Goal: Task Accomplishment & Management: Use online tool/utility

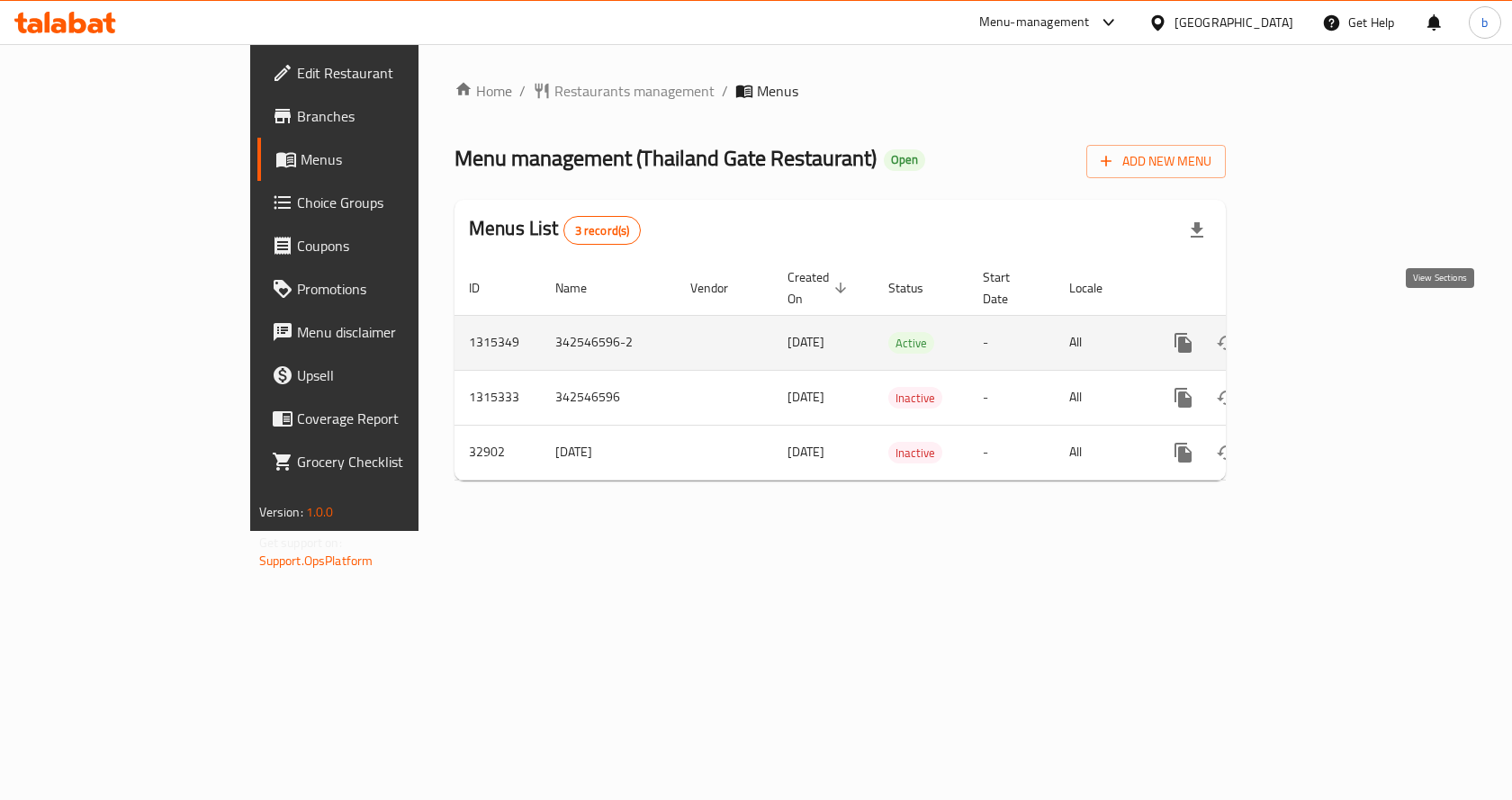
click at [1323, 332] on icon "enhanced table" at bounding box center [1313, 343] width 22 height 22
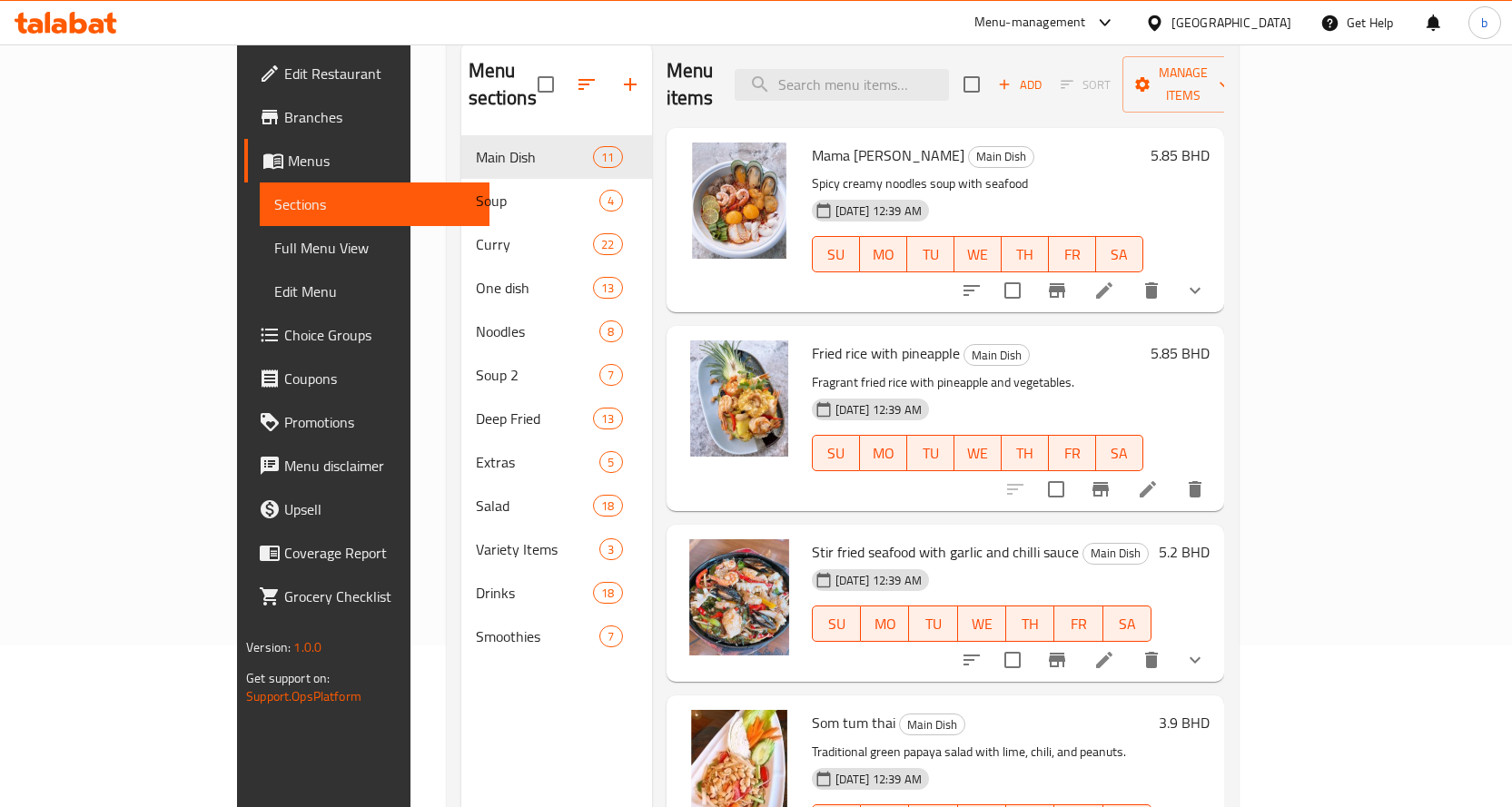
scroll to position [72, 0]
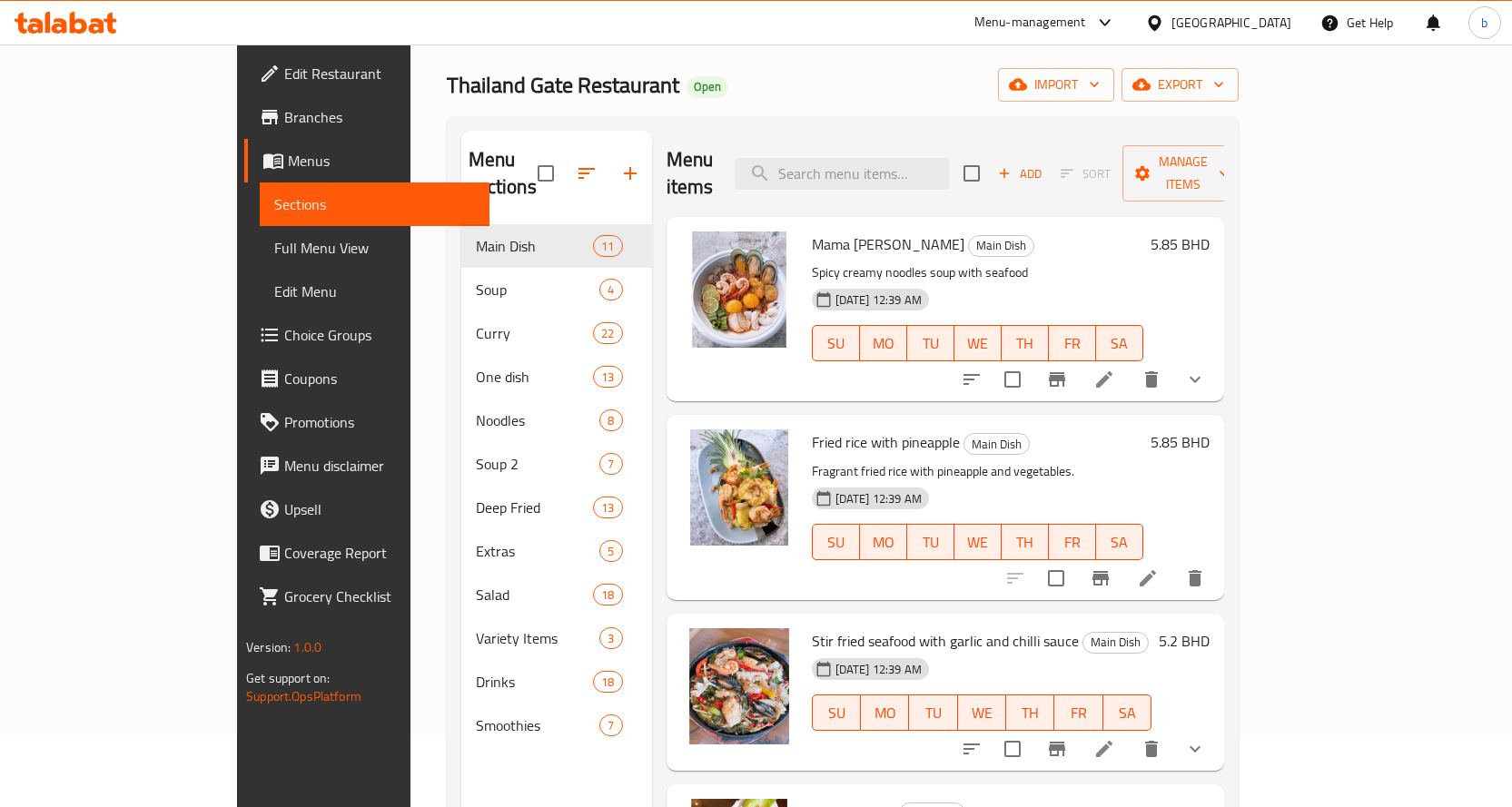
drag, startPoint x: 160, startPoint y: 244, endPoint x: 188, endPoint y: 435, distance: 193.0
click at [275, 245] on span "Full Menu View" at bounding box center [375, 248] width 200 height 22
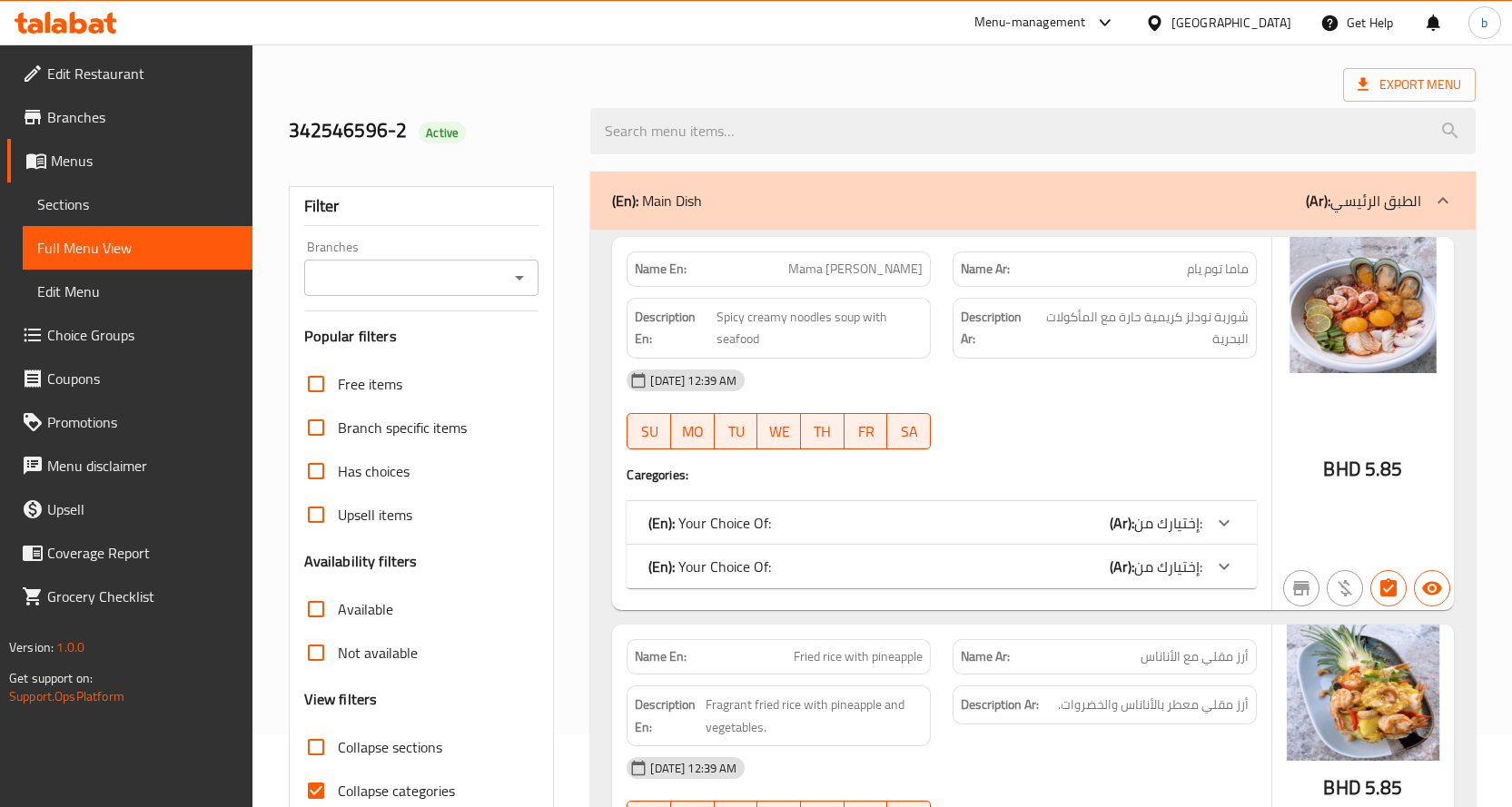
click at [571, 85] on div "Export Menu" at bounding box center [881, 85] width 1187 height 34
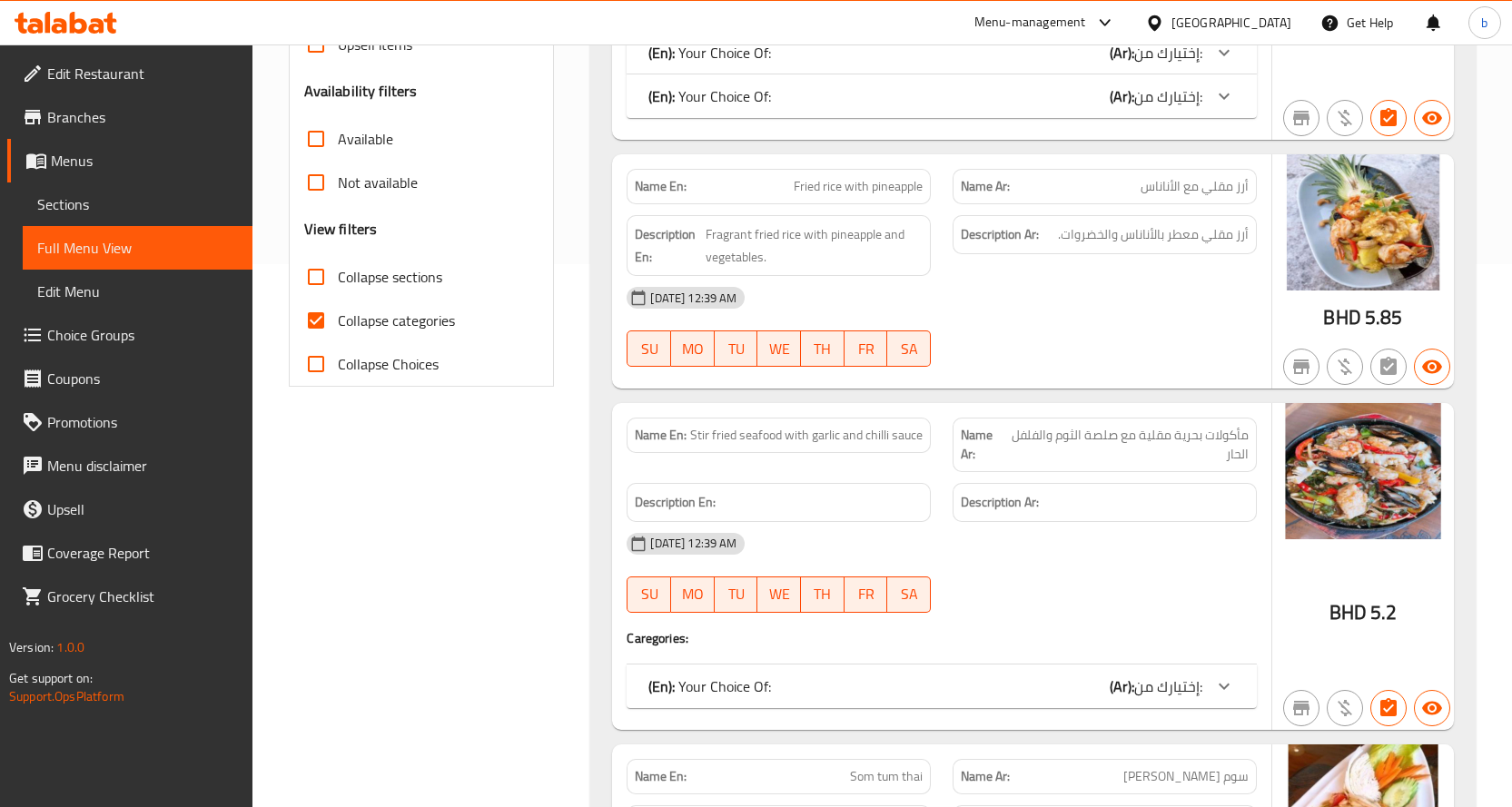
scroll to position [345, 0]
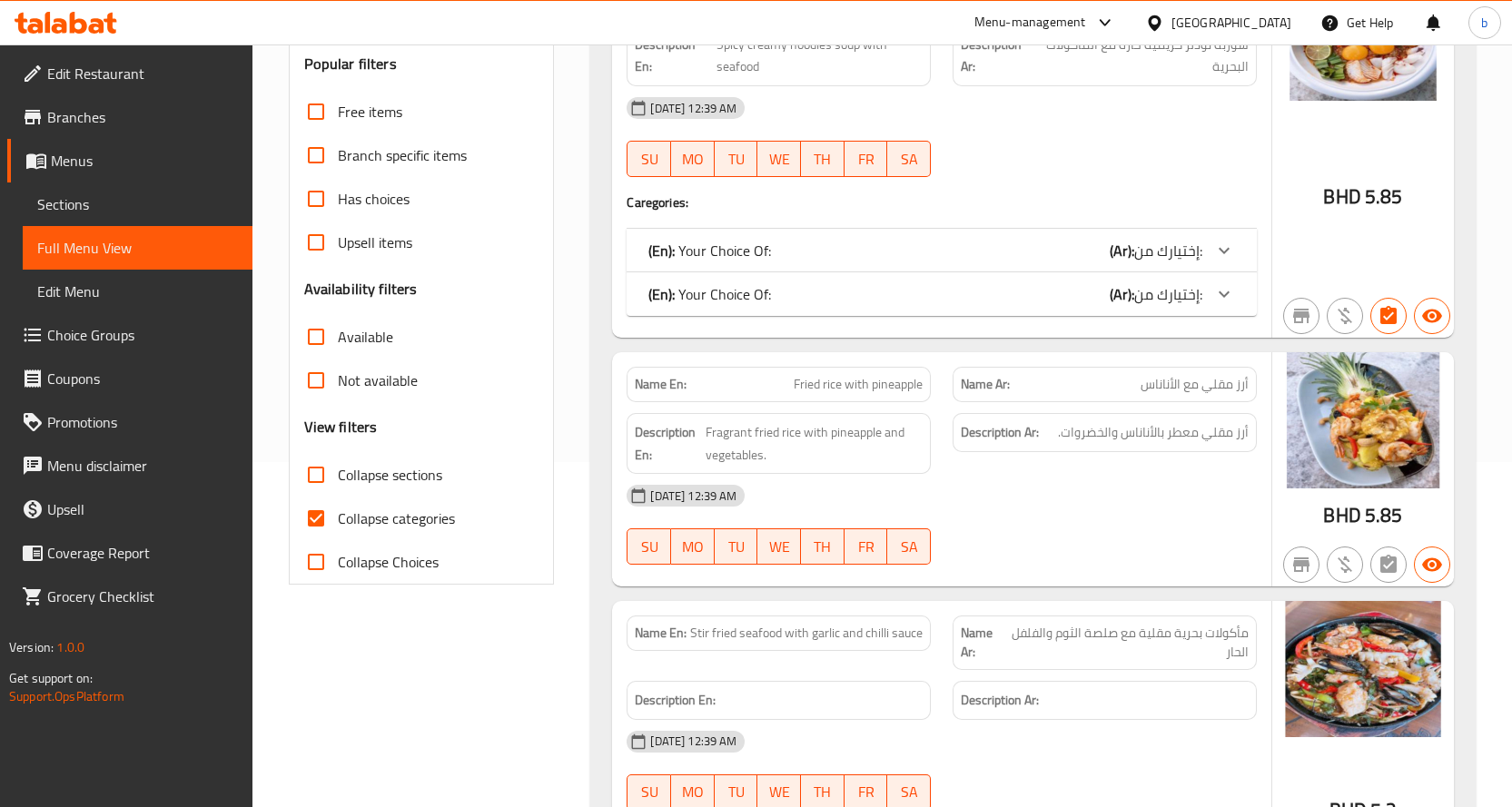
click at [324, 508] on input "Collapse categories" at bounding box center [316, 519] width 44 height 44
checkbox input "false"
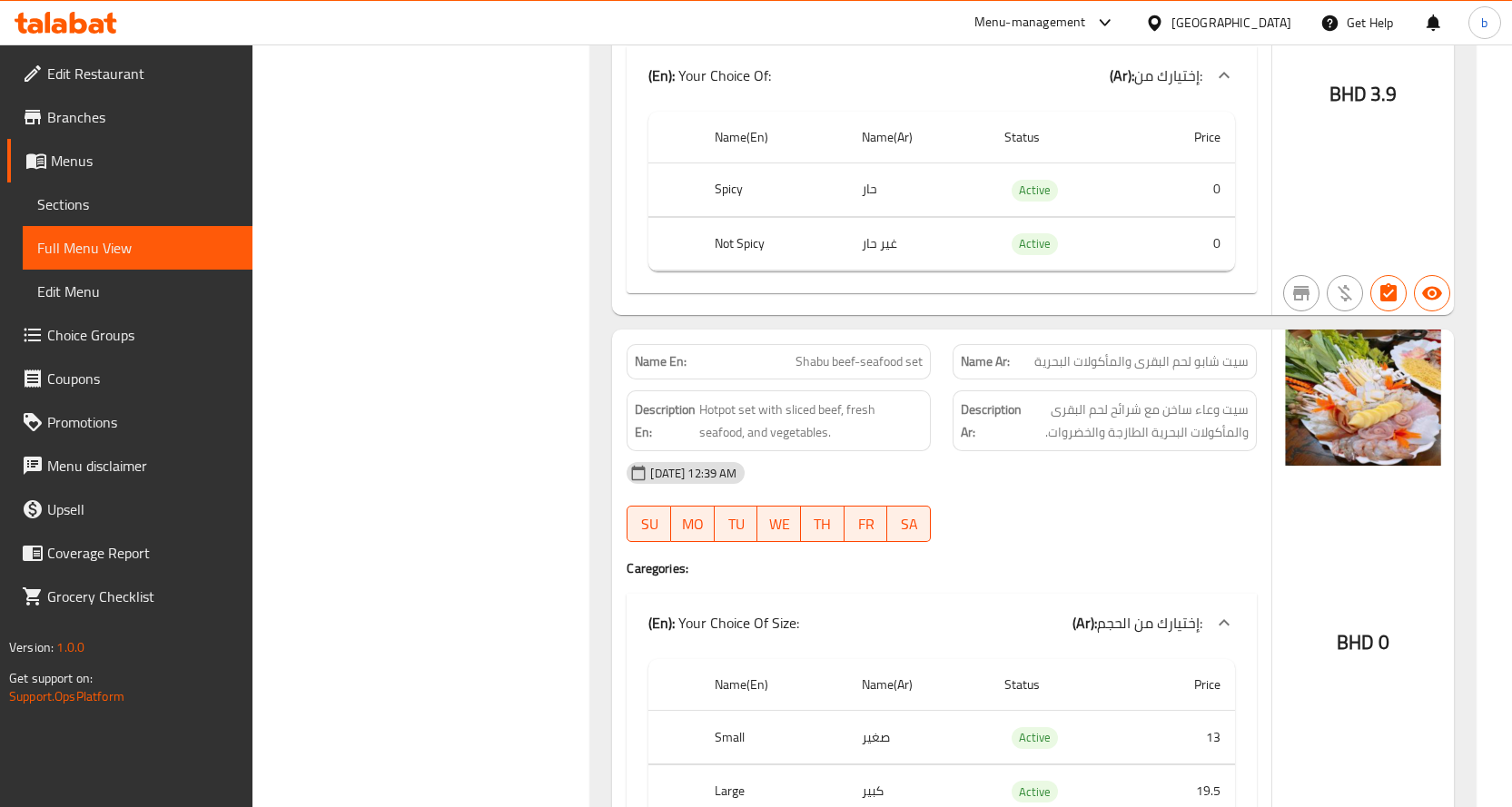
scroll to position [2452, 0]
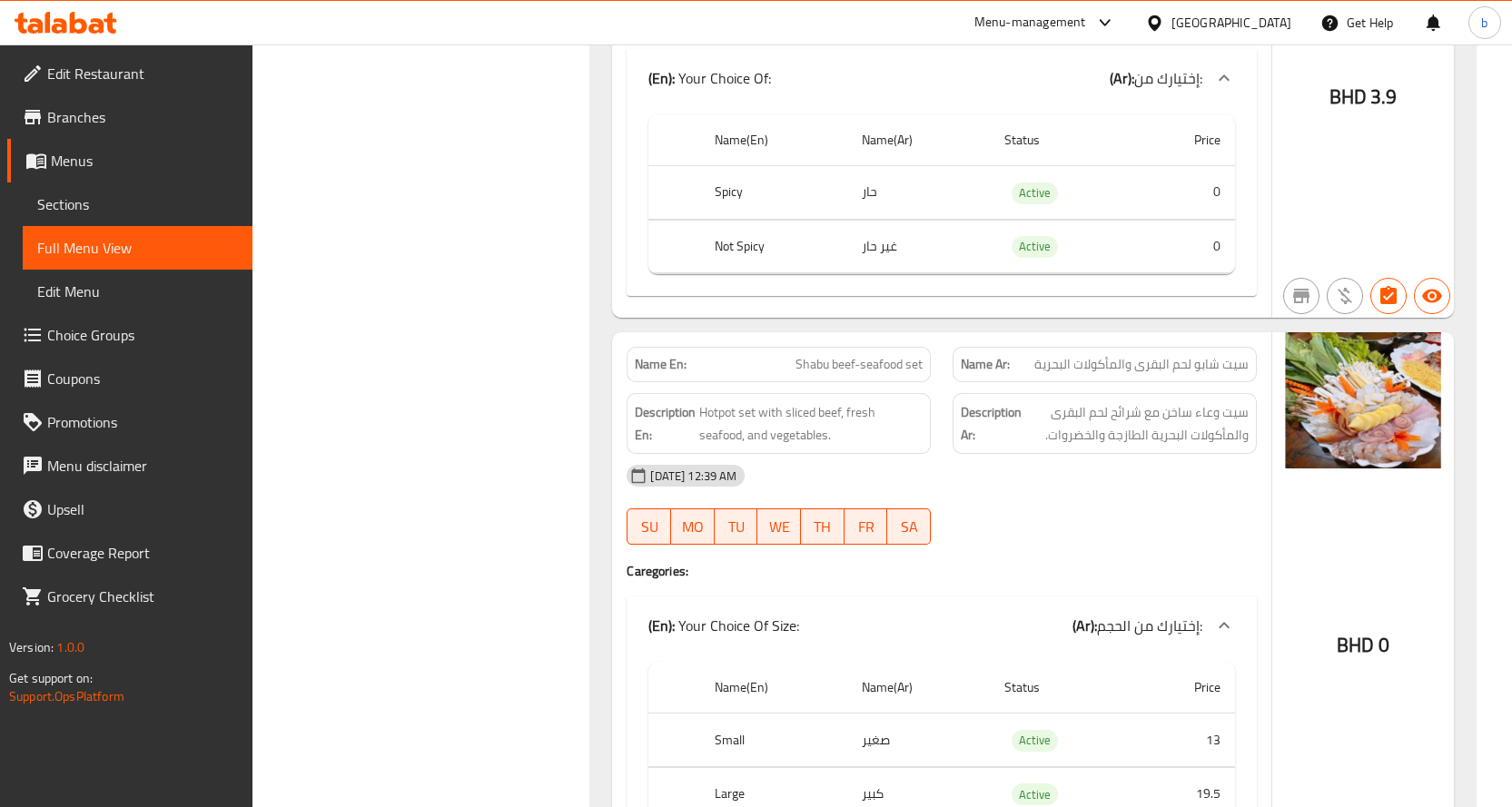
click at [68, 25] on icon at bounding box center [65, 23] width 102 height 22
